Goal: Task Accomplishment & Management: Complete application form

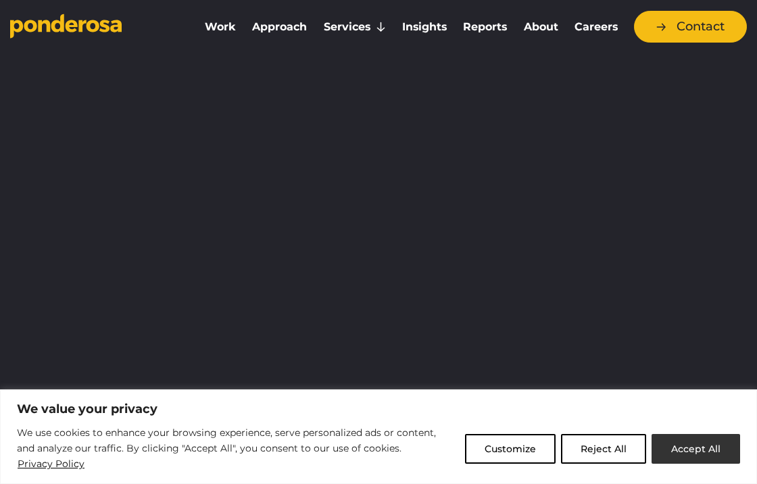
click at [696, 456] on button "Accept All" at bounding box center [696, 449] width 89 height 30
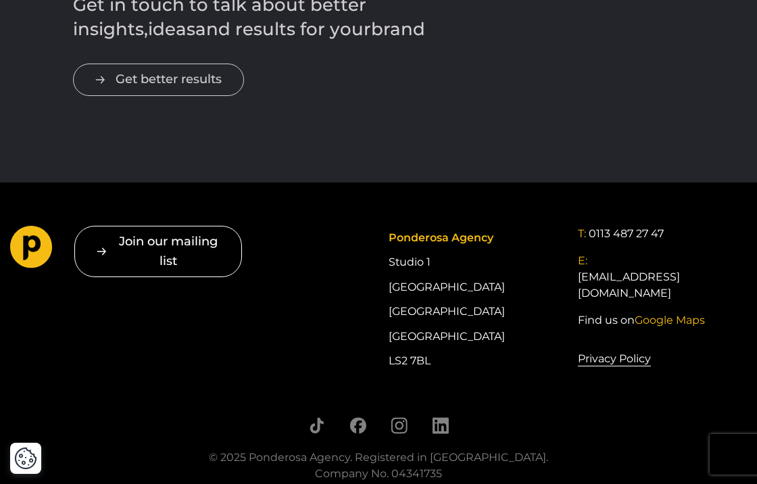
scroll to position [2378, 0]
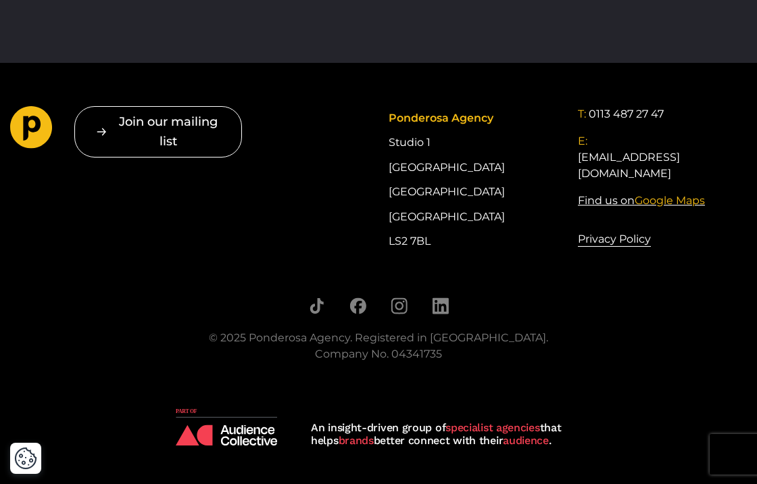
click at [673, 194] on span "Google Maps" at bounding box center [670, 200] width 70 height 13
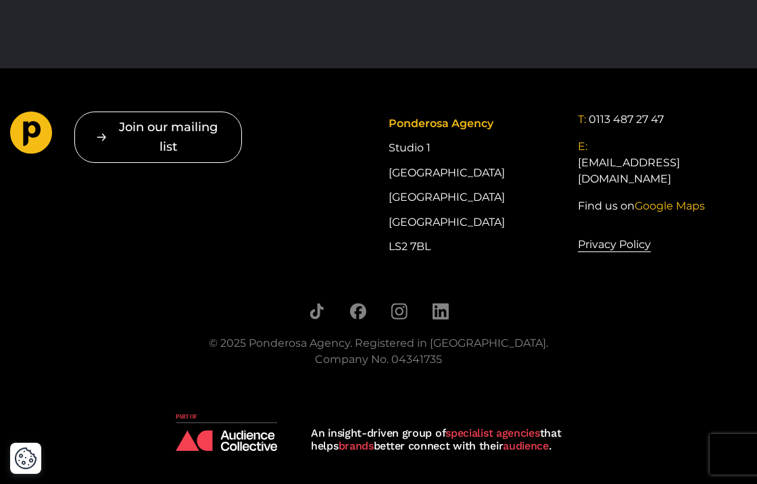
click at [248, 433] on img at bounding box center [226, 432] width 101 height 37
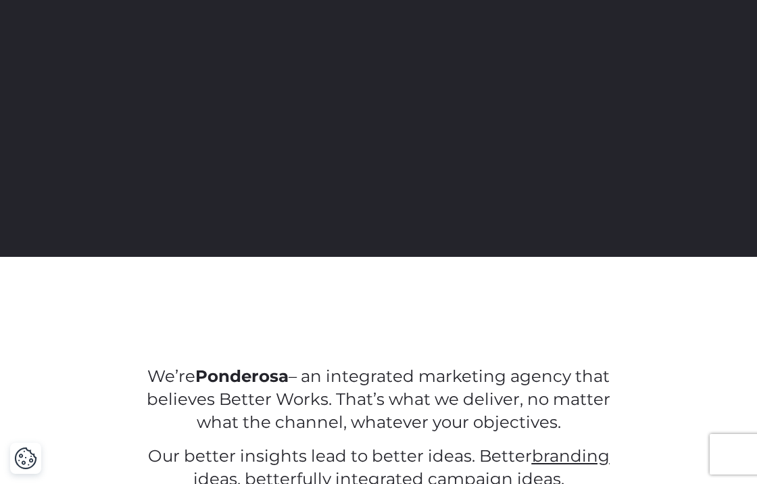
scroll to position [0, 0]
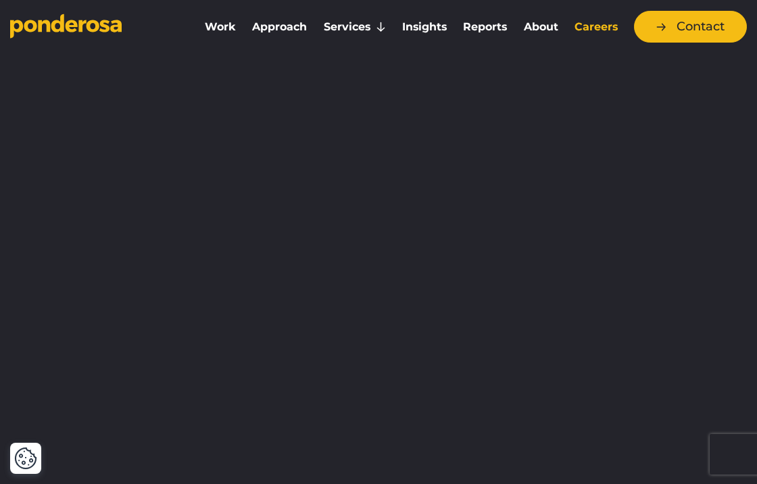
click at [613, 22] on link "Careers" at bounding box center [596, 27] width 54 height 28
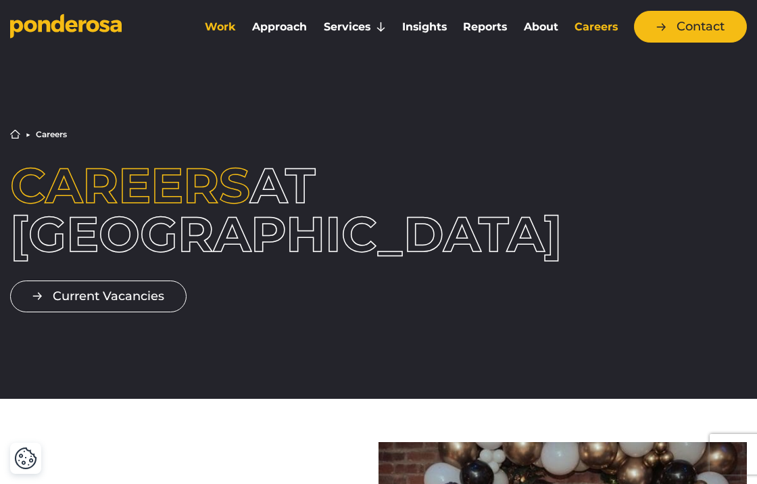
click at [229, 40] on link "Work" at bounding box center [220, 27] width 42 height 28
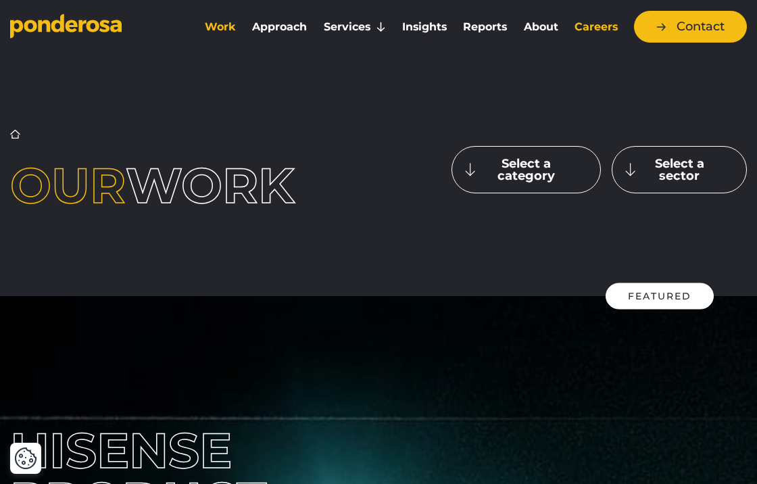
click at [605, 24] on link "Careers" at bounding box center [596, 27] width 54 height 28
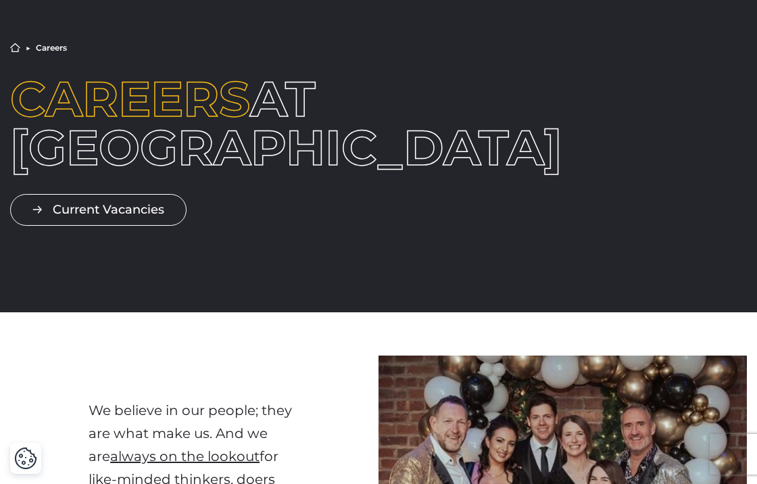
click at [137, 226] on link "Current Vacancies" at bounding box center [98, 210] width 176 height 32
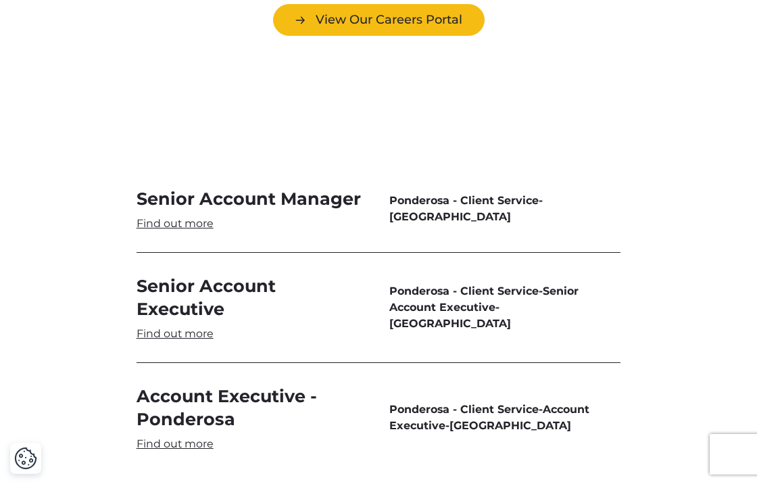
scroll to position [3870, 0]
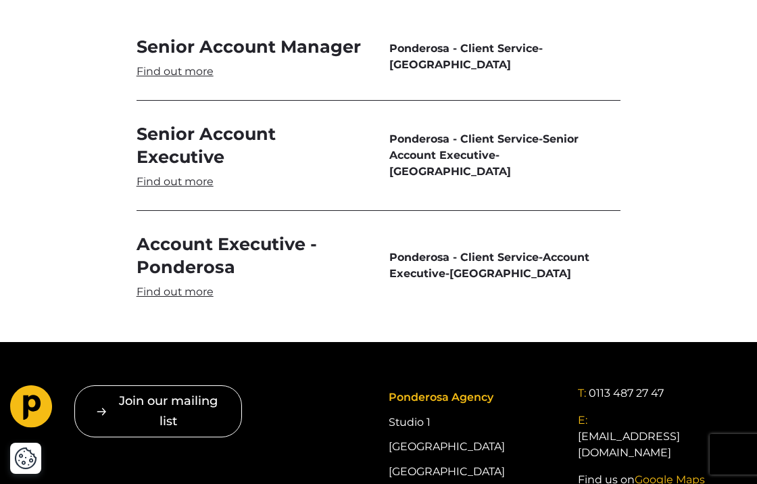
click at [209, 233] on link "Account Executive - Ponderosa" at bounding box center [252, 266] width 231 height 66
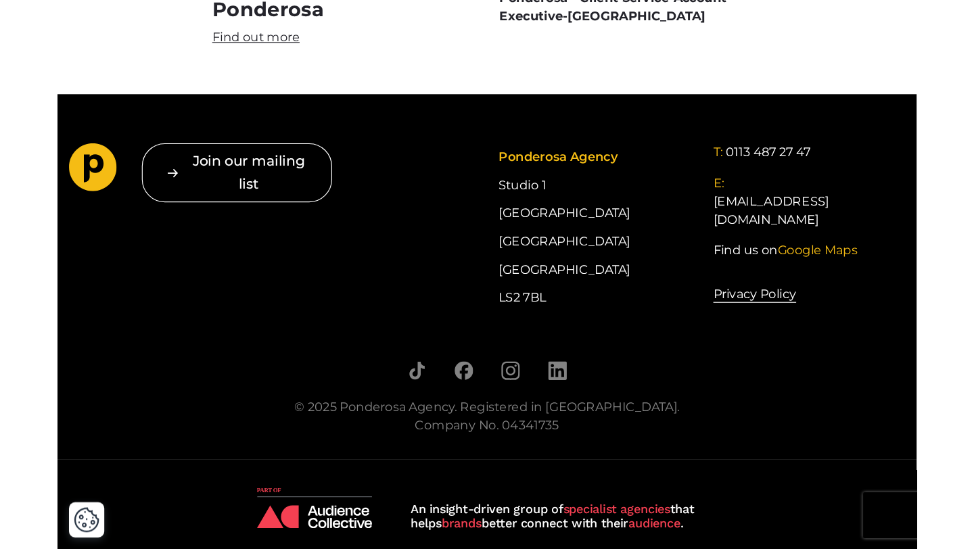
scroll to position [4267, 0]
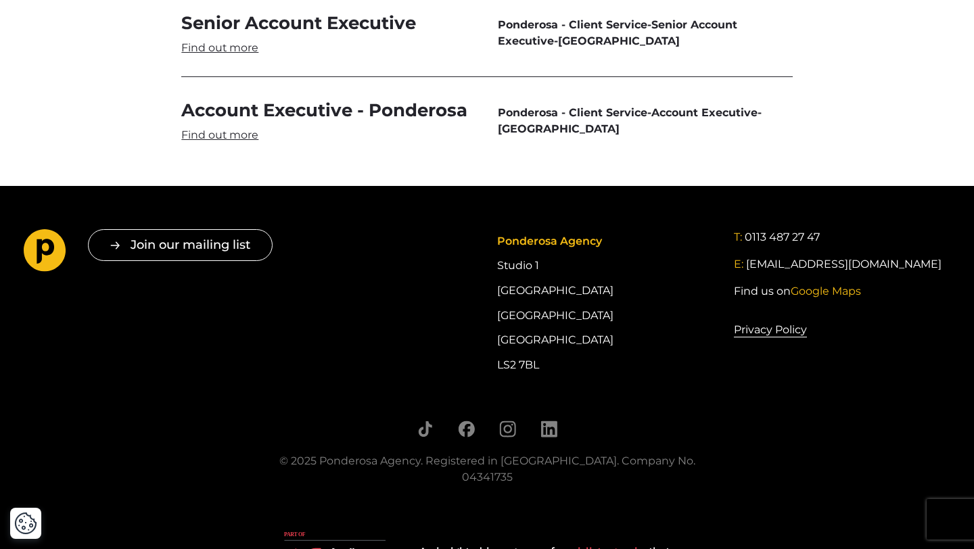
click at [331, 483] on img at bounding box center [334, 549] width 101 height 37
